Goal: Transaction & Acquisition: Obtain resource

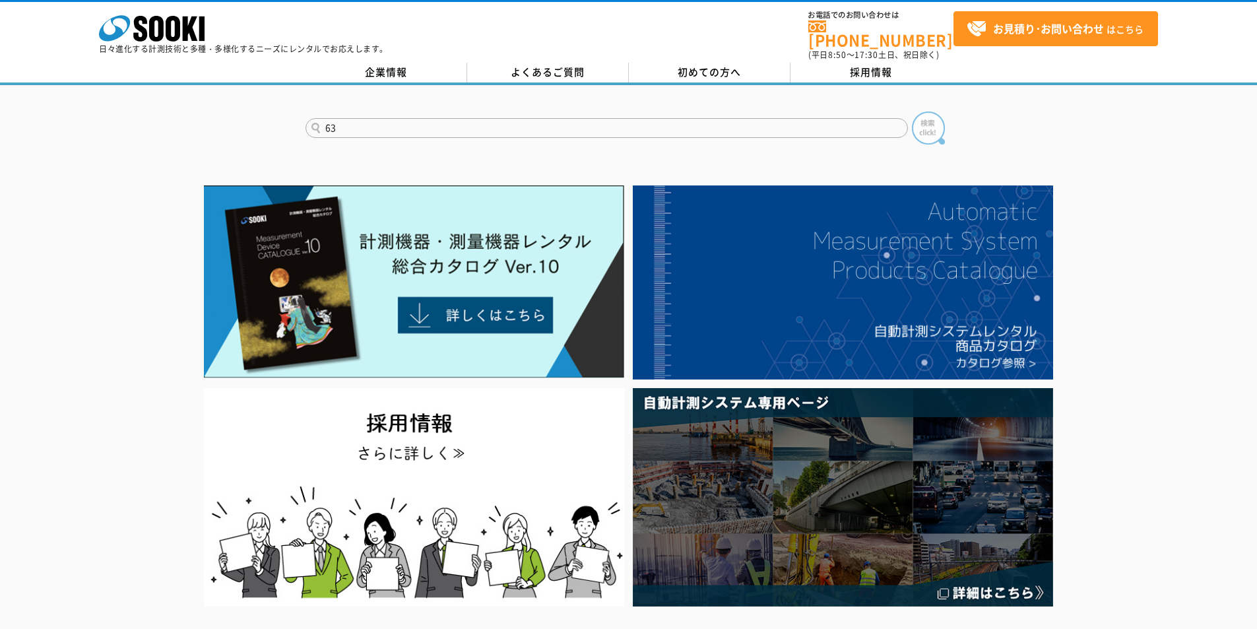
type input "63"
click at [918, 125] on img at bounding box center [928, 127] width 33 height 33
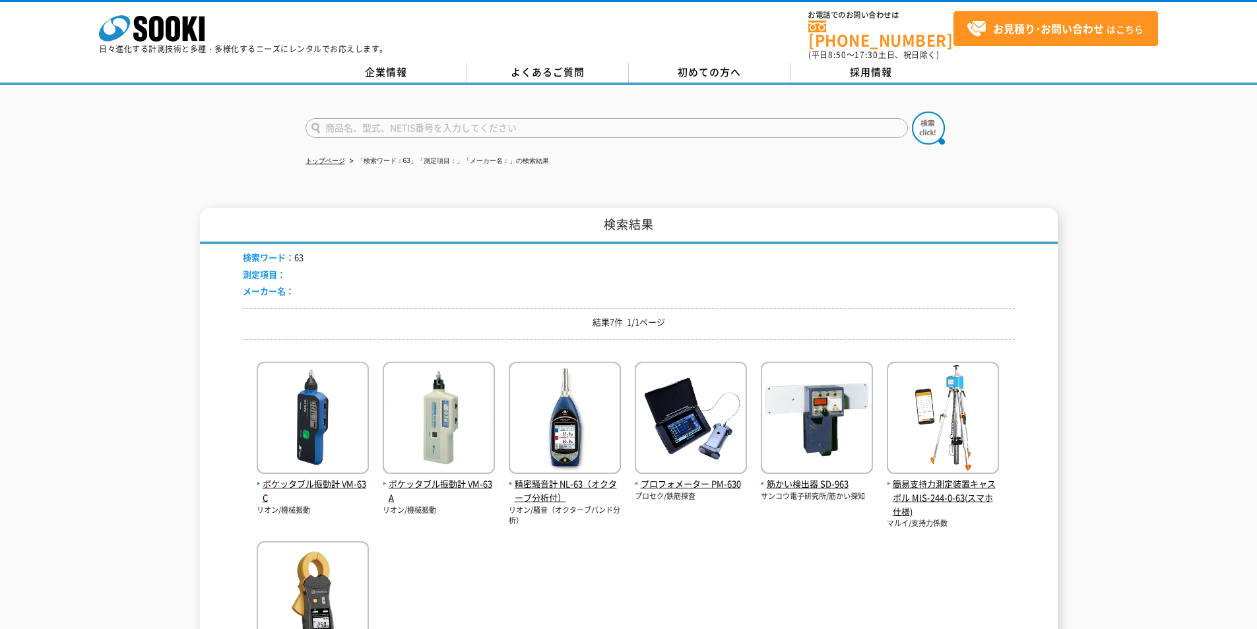
scroll to position [176, 0]
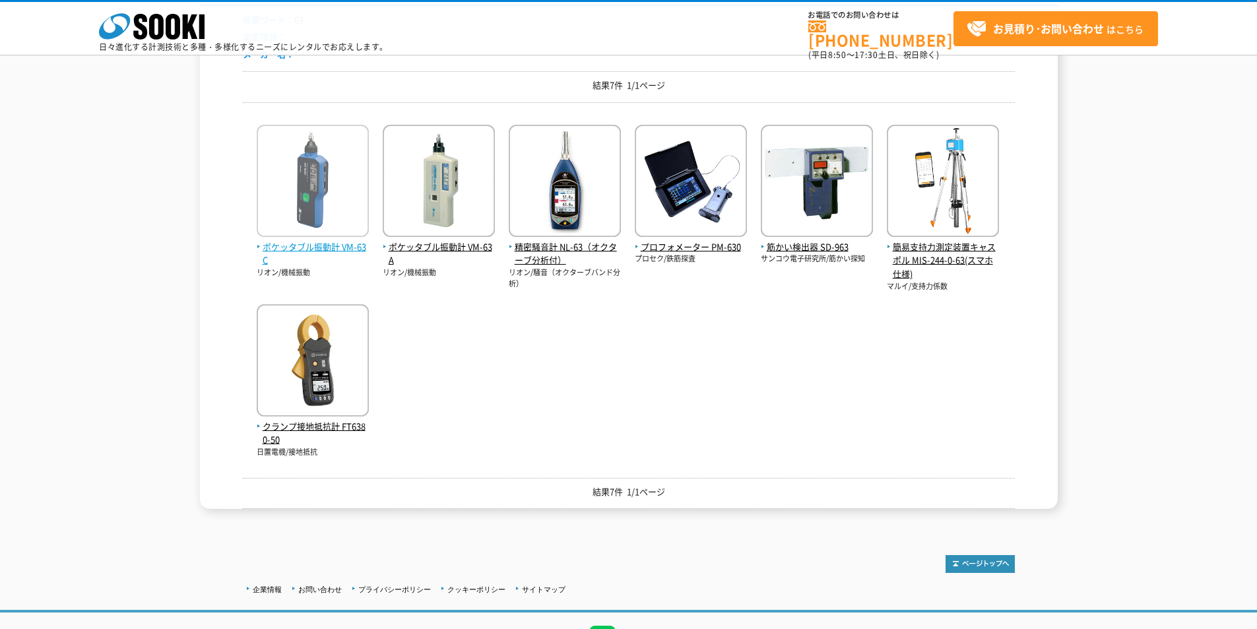
click at [314, 242] on span "ポケッタブル振動計 VM-63C" at bounding box center [313, 254] width 112 height 28
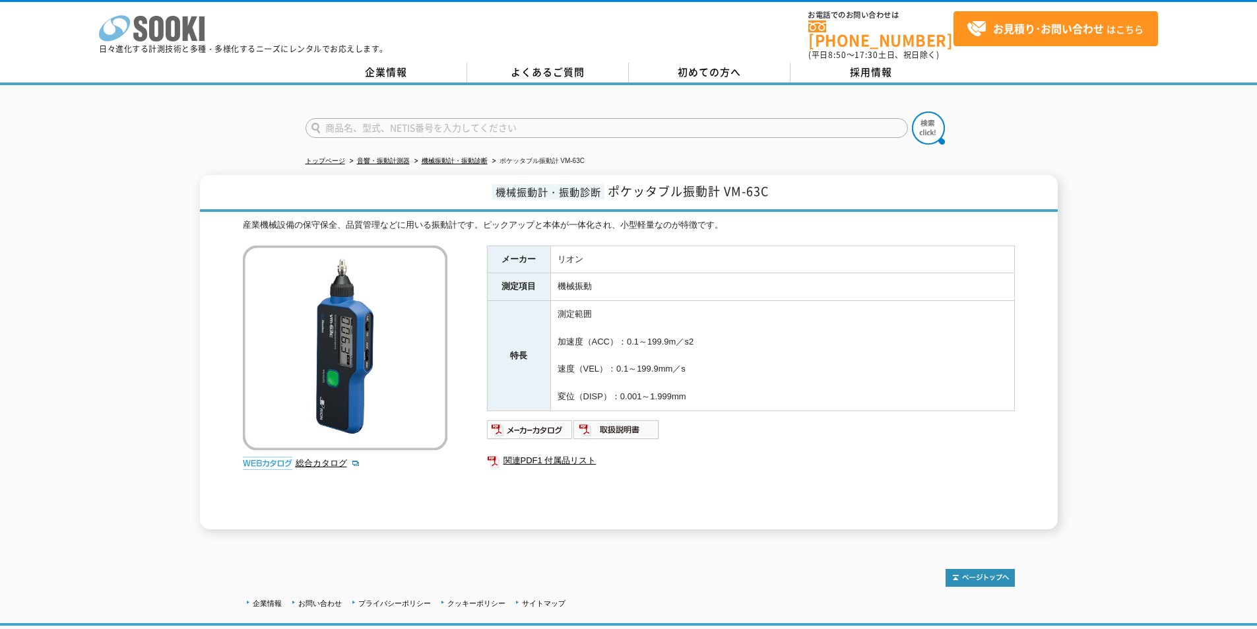
click at [162, 30] on icon at bounding box center [156, 29] width 15 height 26
